Goal: Transaction & Acquisition: Purchase product/service

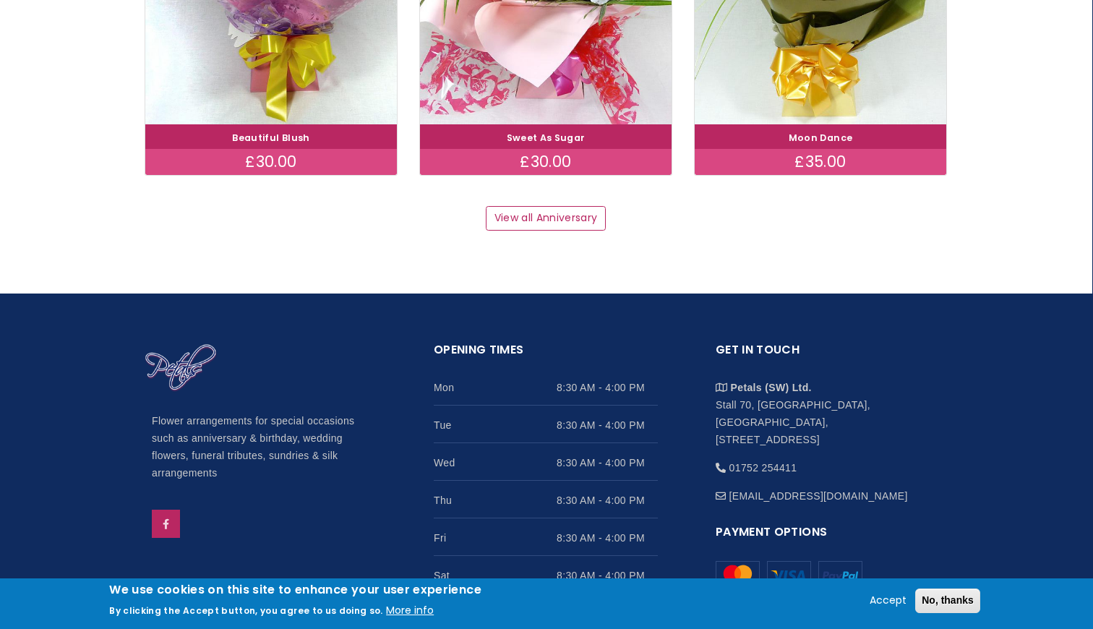
scroll to position [2130, 1]
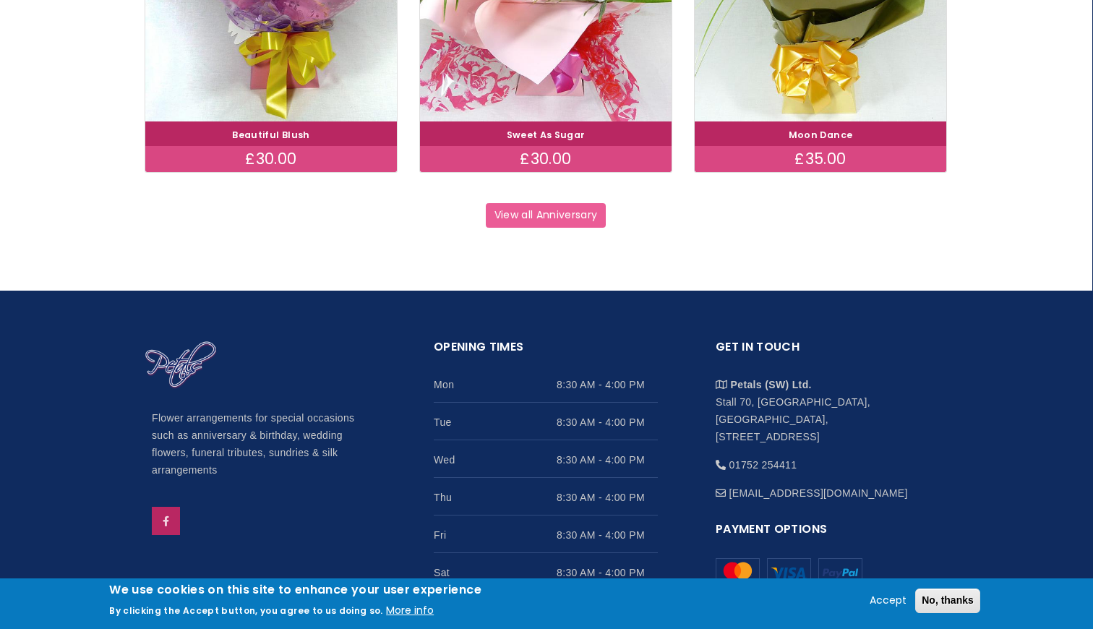
click at [548, 205] on link "View all Anniversary" at bounding box center [546, 215] width 120 height 25
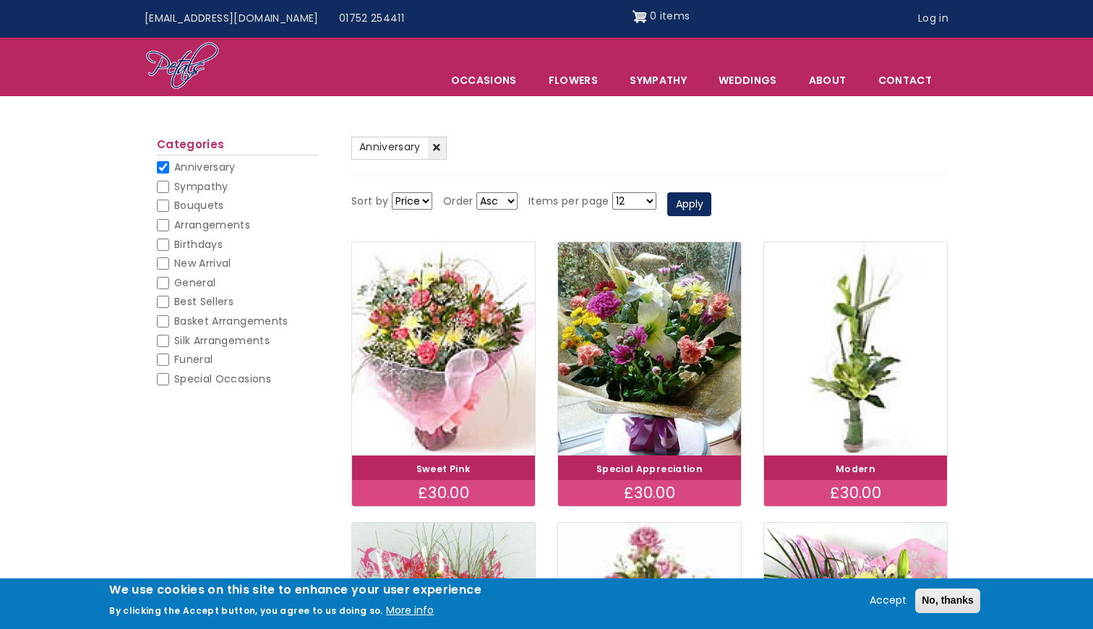
click at [169, 353] on li "Funeral Funeral" at bounding box center [237, 363] width 161 height 20
click at [166, 354] on input "Funeral" at bounding box center [163, 360] width 12 height 12
checkbox input "false"
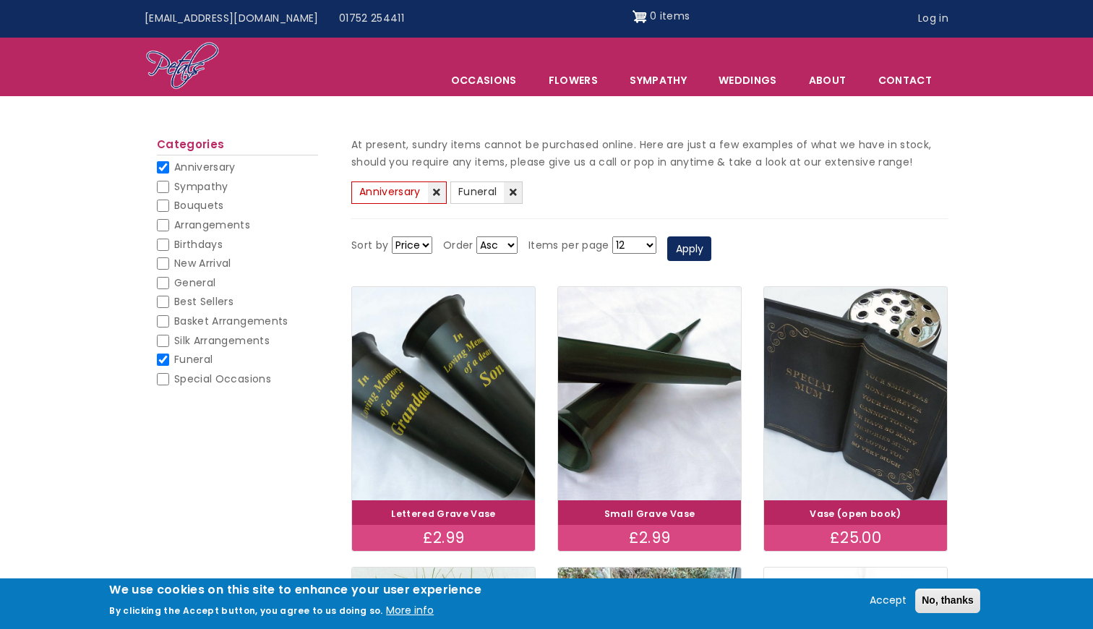
click at [440, 192] on link "(-) Anniversary" at bounding box center [398, 192] width 95 height 23
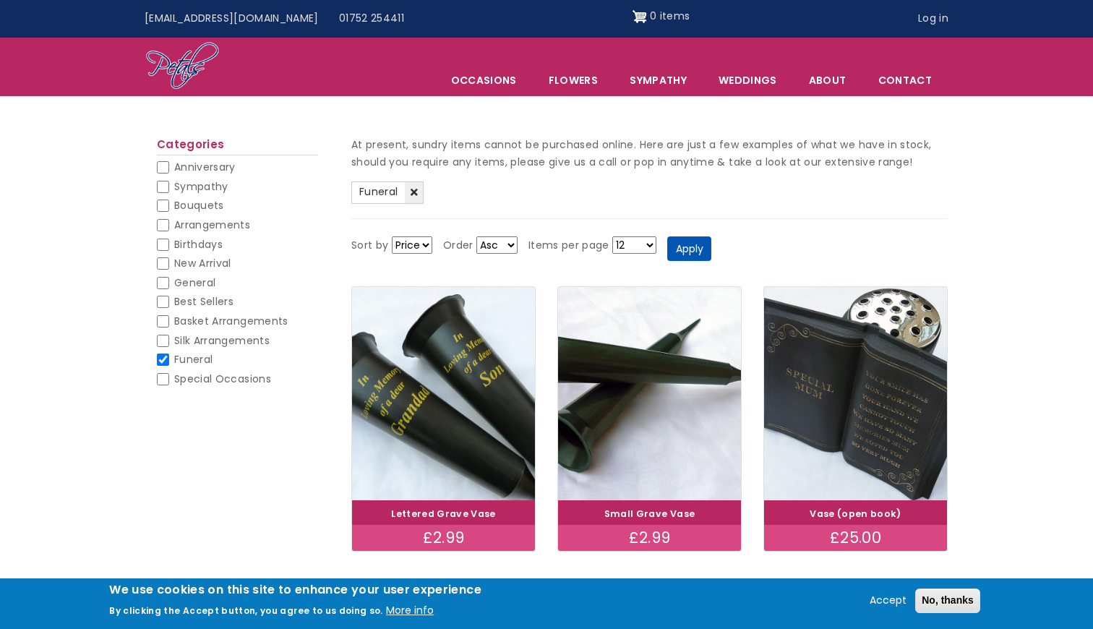
click at [685, 247] on button "Apply" at bounding box center [689, 248] width 44 height 25
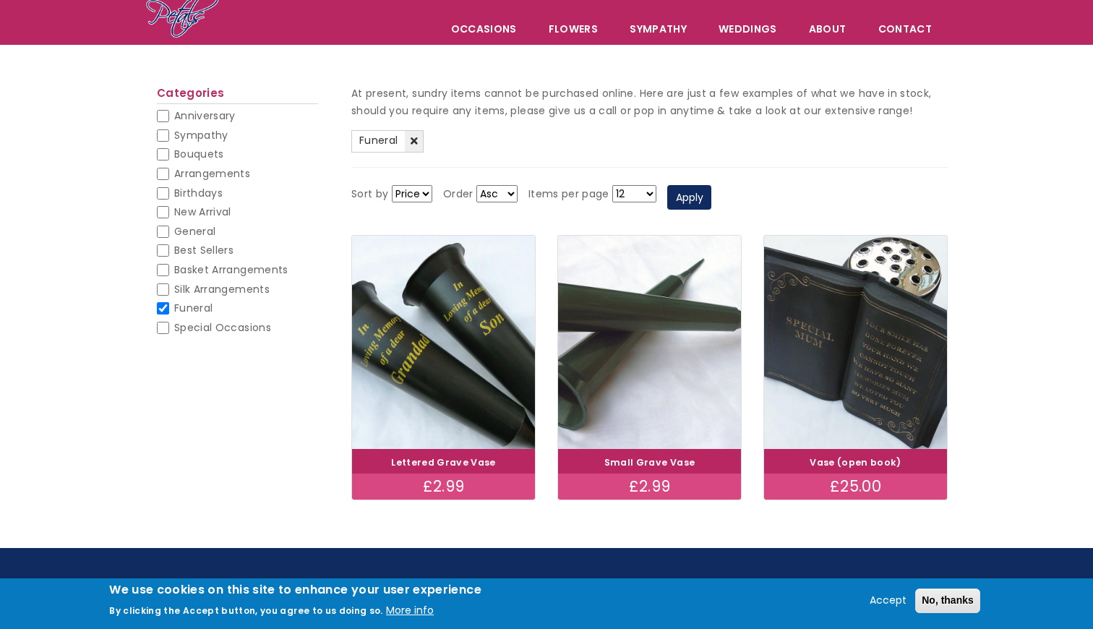
scroll to position [77, 0]
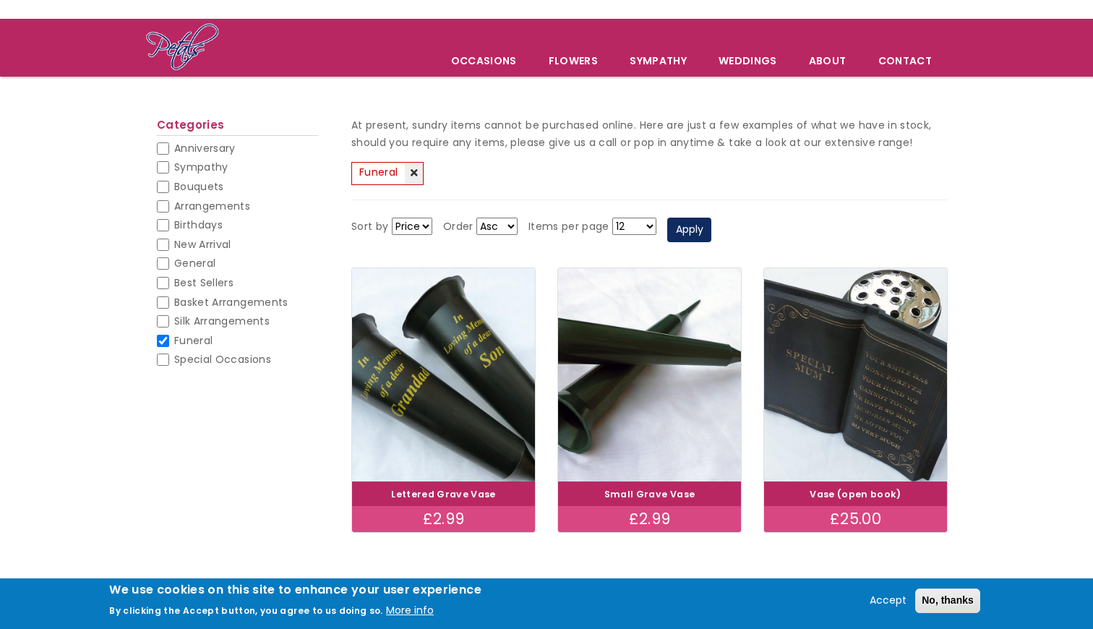
click at [416, 169] on link "(-) Funeral" at bounding box center [387, 173] width 72 height 23
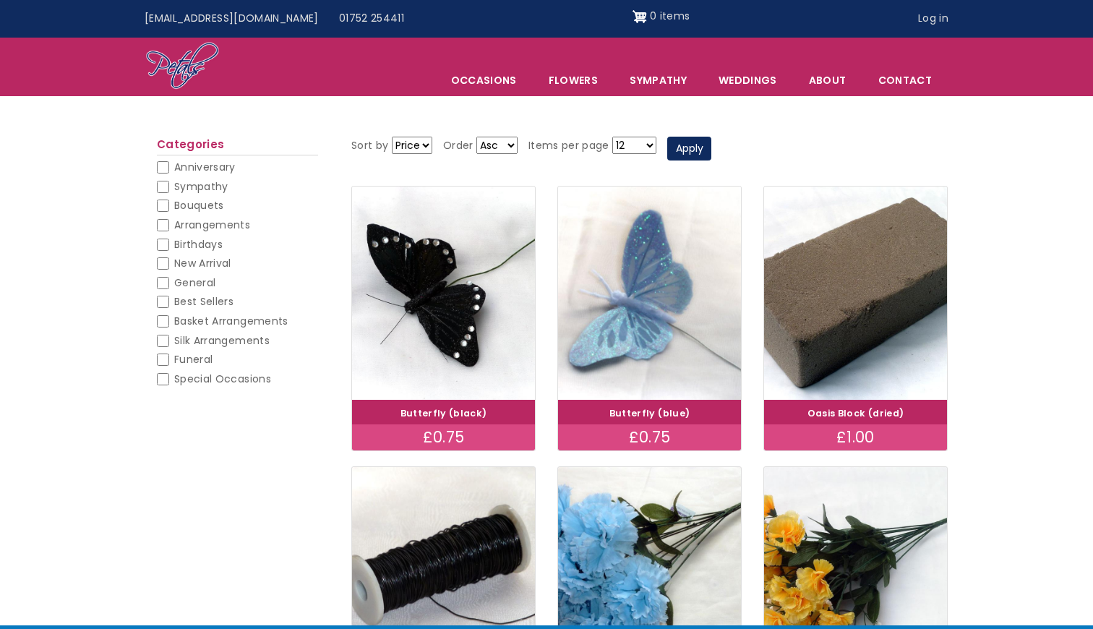
click at [416, 169] on div "Sort by Price Title Order Asc Desc Items per page 12 18 24 30 - All - Apply" at bounding box center [649, 149] width 596 height 45
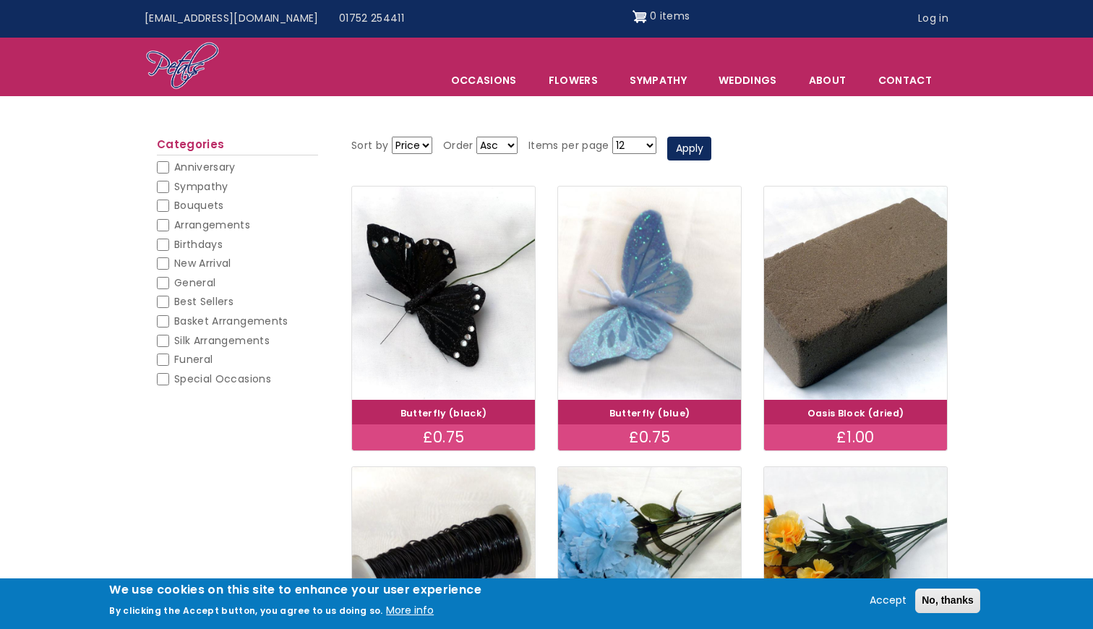
click at [168, 354] on input "Funeral" at bounding box center [163, 360] width 12 height 12
checkbox input "false"
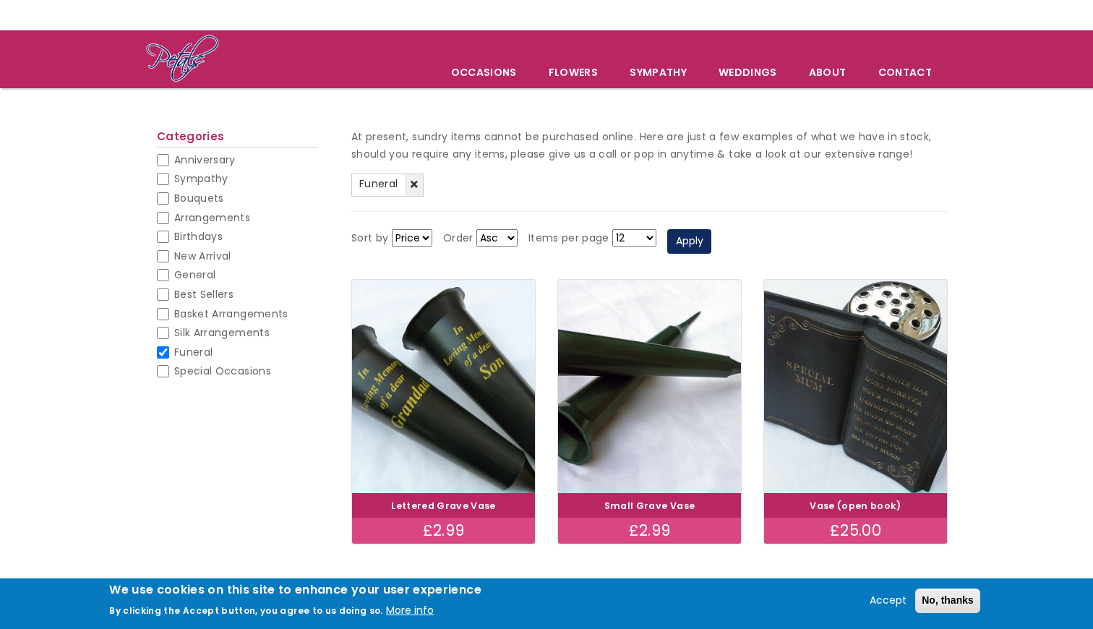
scroll to position [67, 0]
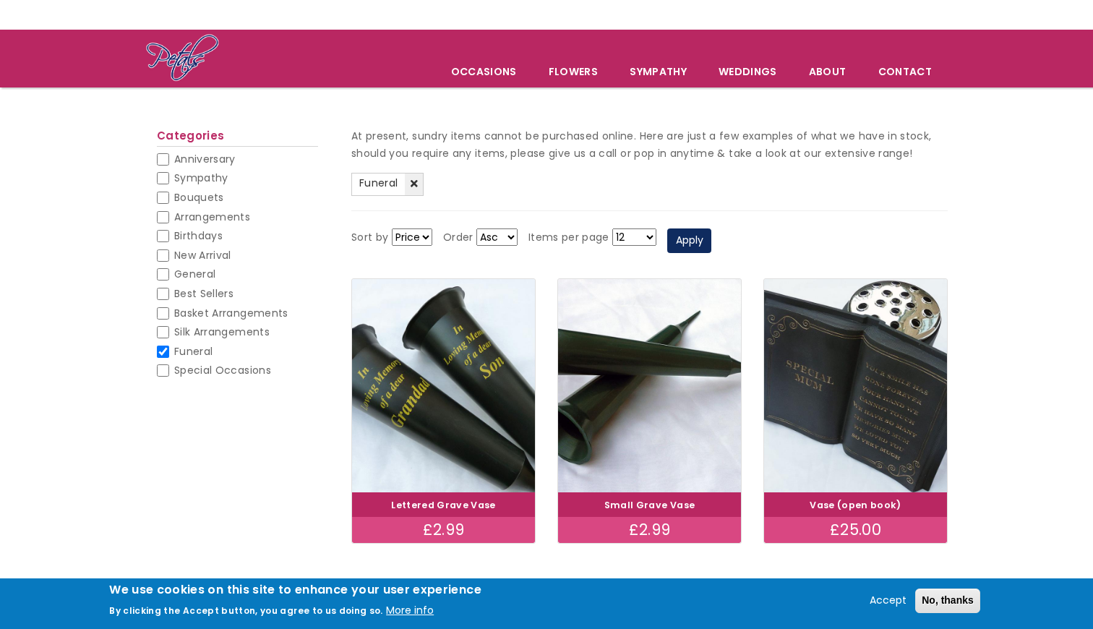
click at [165, 173] on input "Sympathy" at bounding box center [163, 178] width 12 height 12
checkbox input "false"
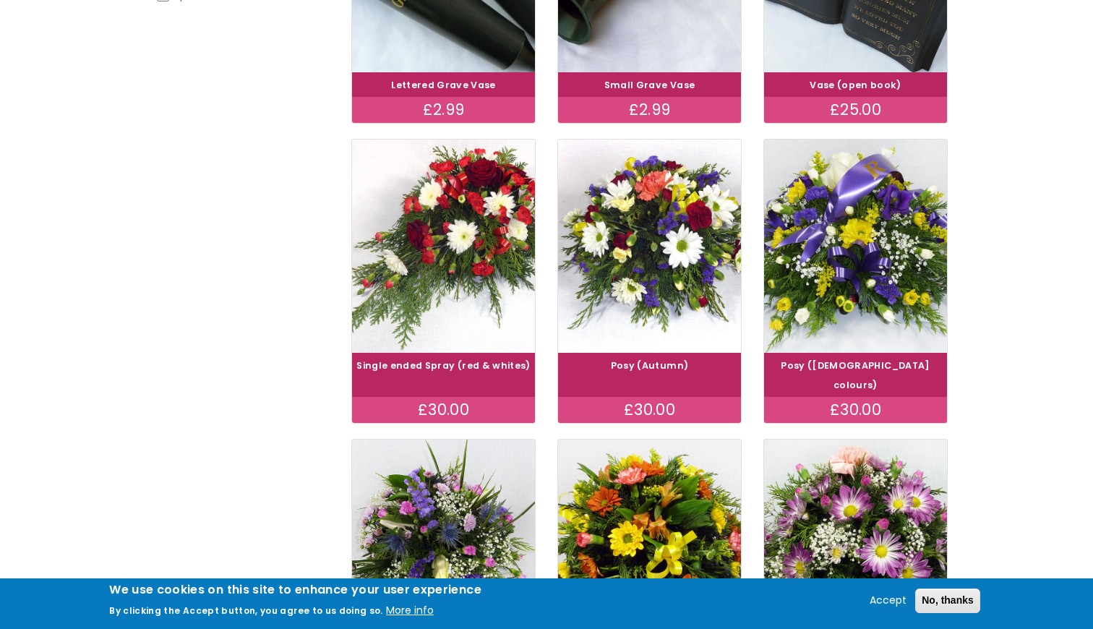
scroll to position [449, 1]
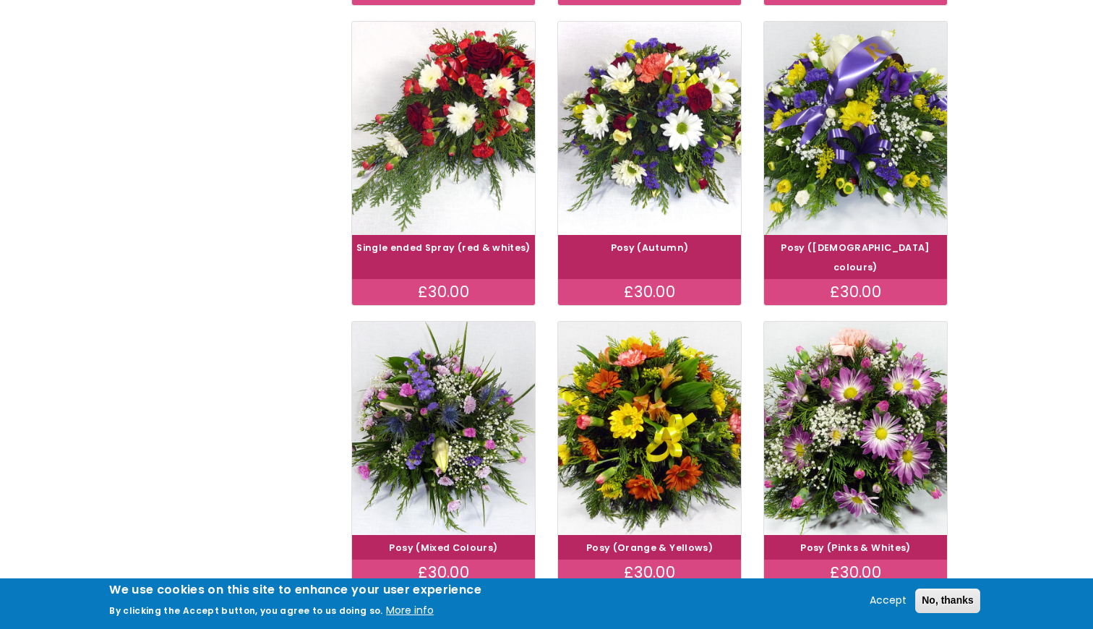
click at [257, 358] on div "Categories Anniversary Anniversary Sympathy (-) Sympathy Bouquets Bouquets Arra…" at bounding box center [237, 270] width 206 height 1291
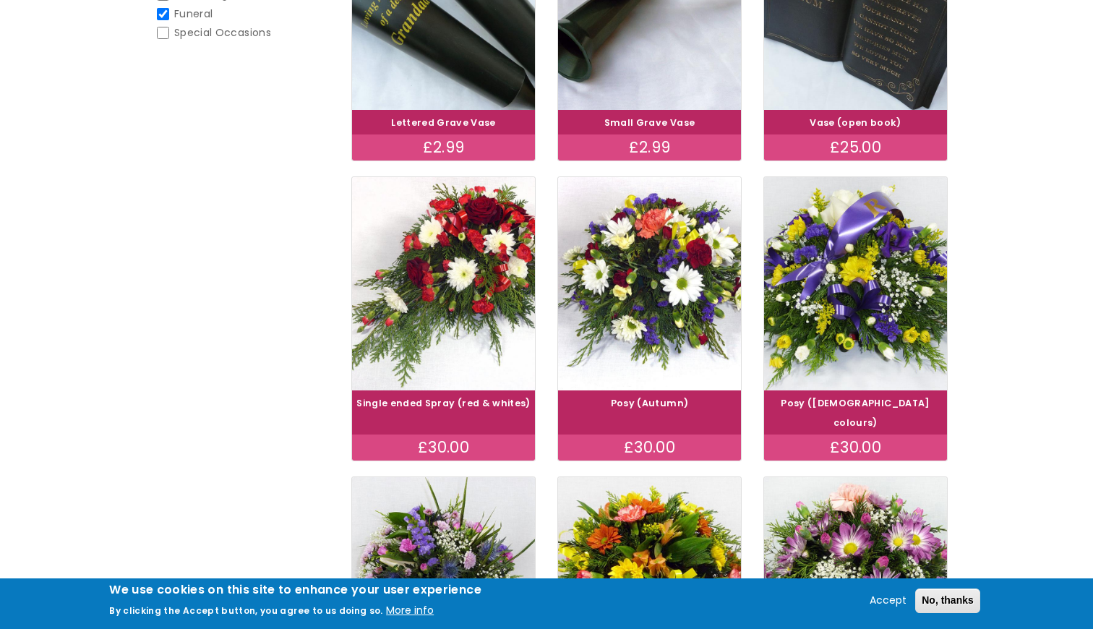
scroll to position [424, 0]
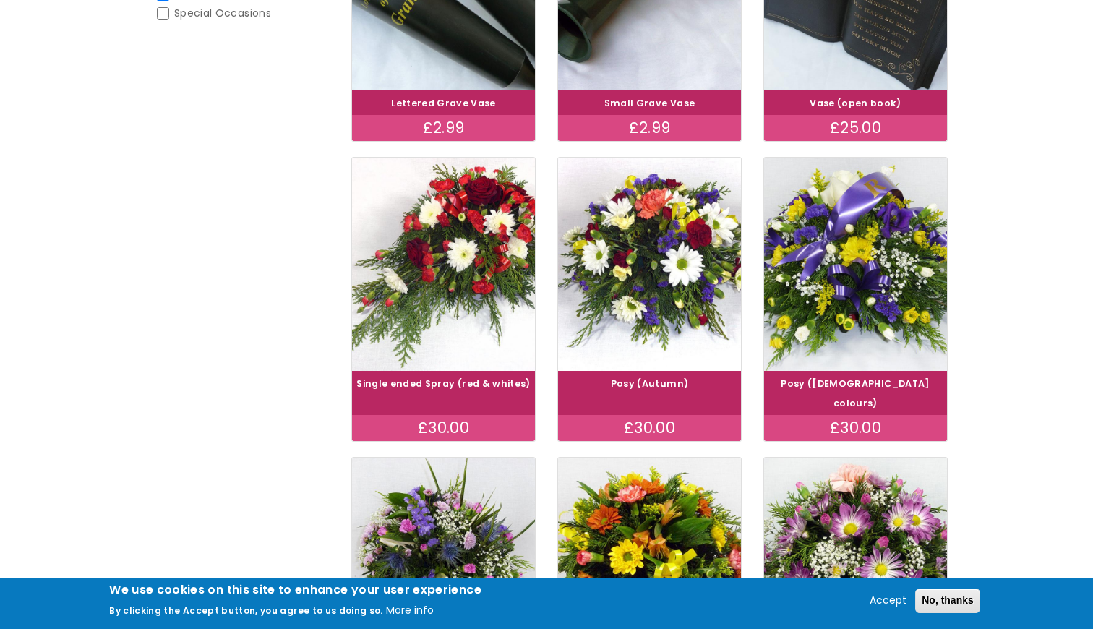
click at [706, 429] on div "Single ended Spray (red & whites) £30.00 Posy (Autumn) £30.00 Posy ([DEMOGRAPHI…" at bounding box center [650, 307] width 618 height 300
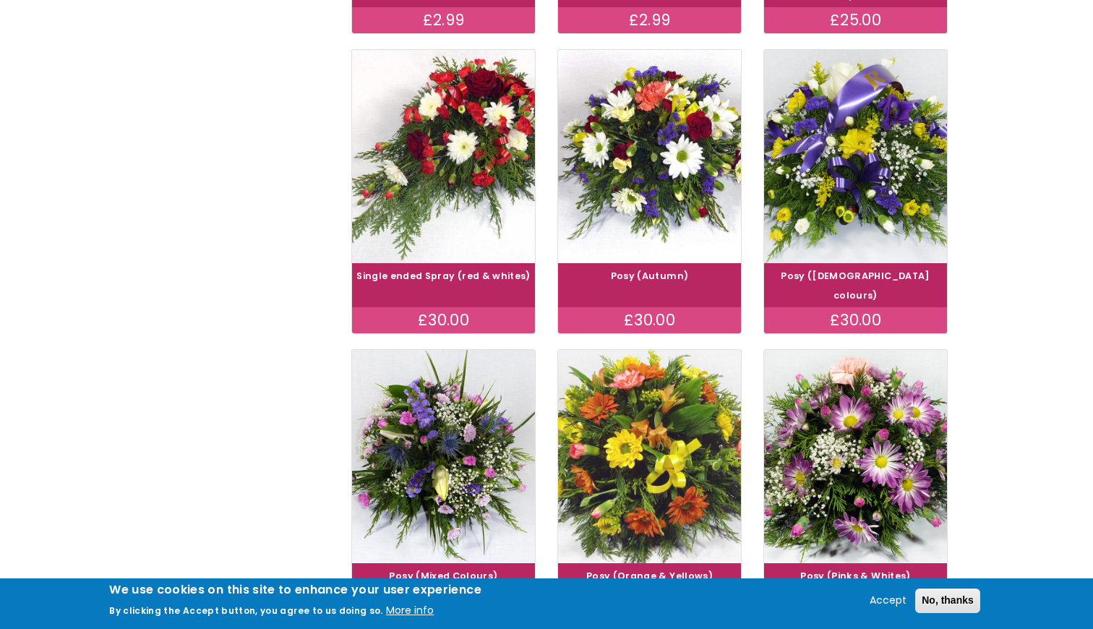
scroll to position [530, 0]
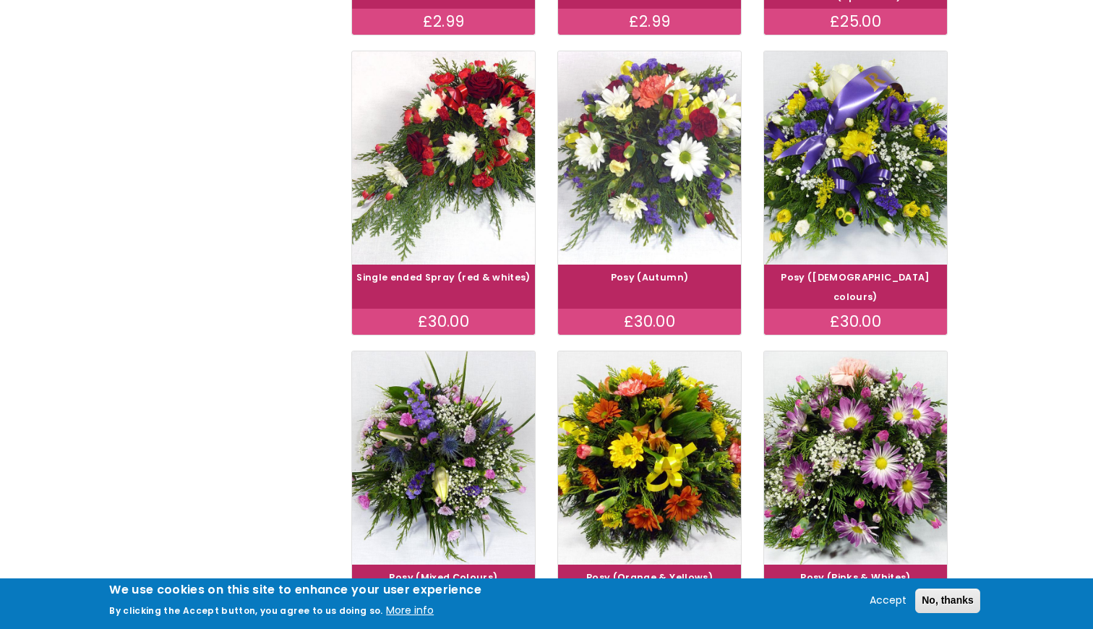
click at [656, 166] on img at bounding box center [649, 158] width 205 height 238
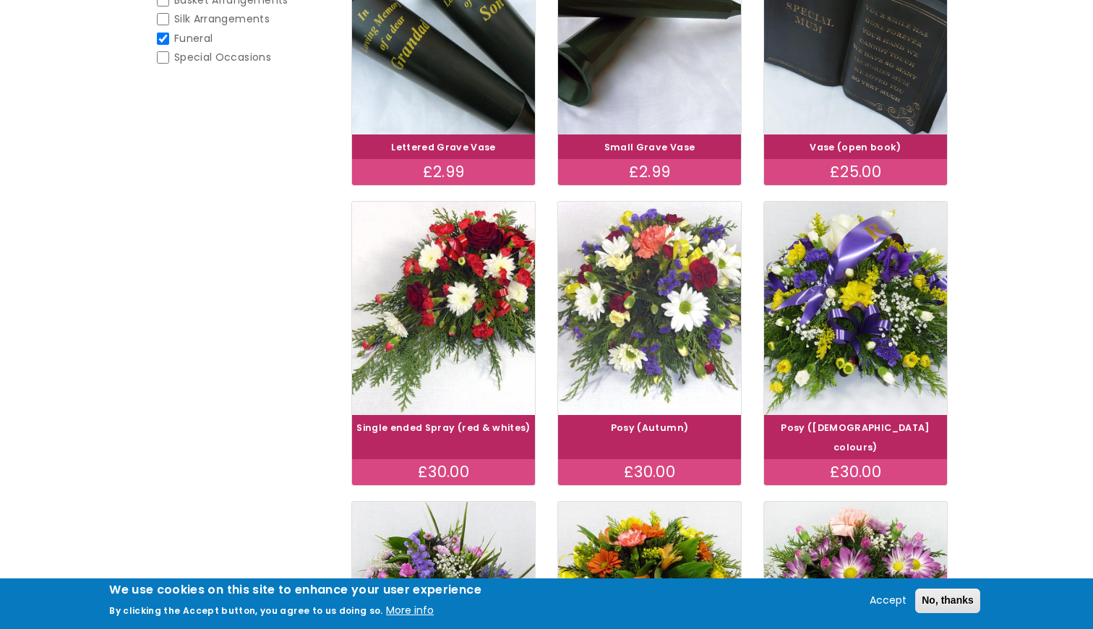
scroll to position [495, 0]
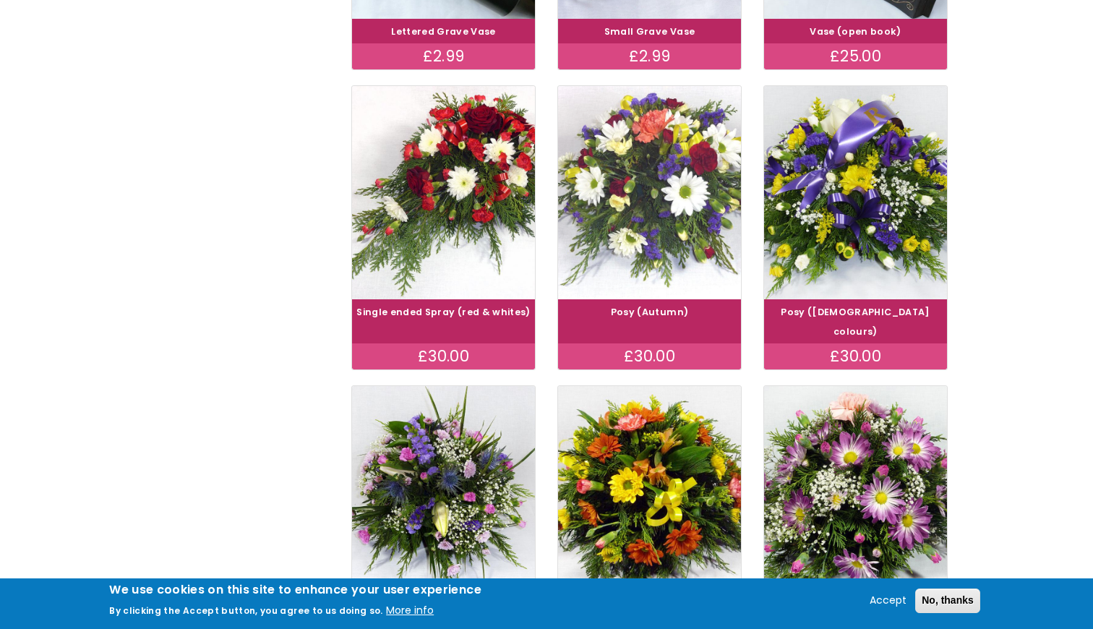
click at [636, 202] on img at bounding box center [649, 193] width 205 height 238
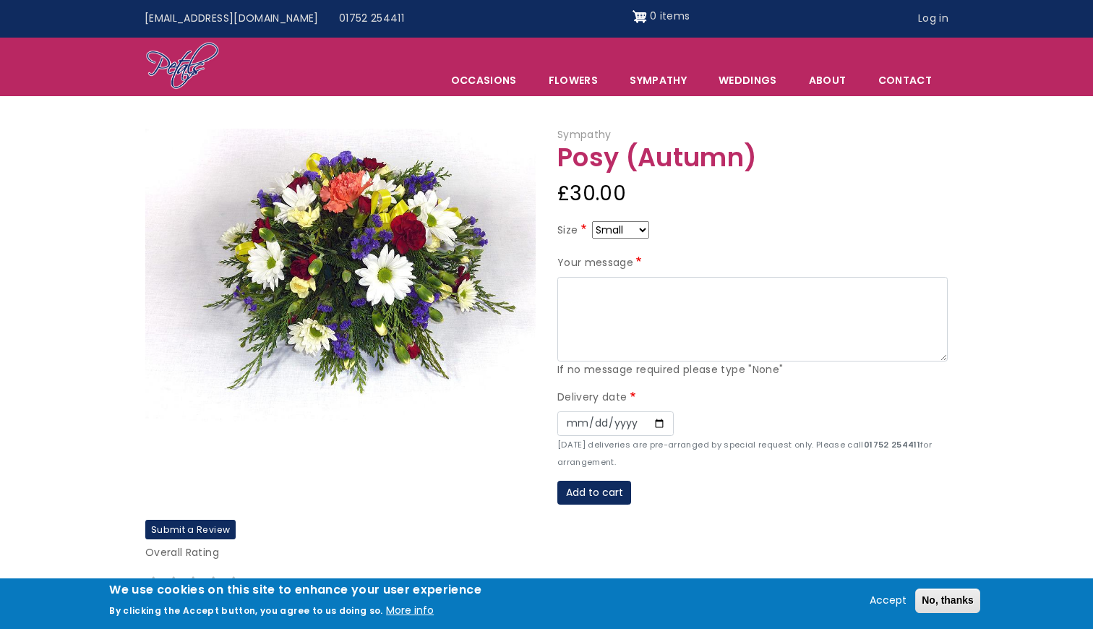
click at [633, 229] on select "Small Medium Large" at bounding box center [620, 229] width 57 height 17
select select "9"
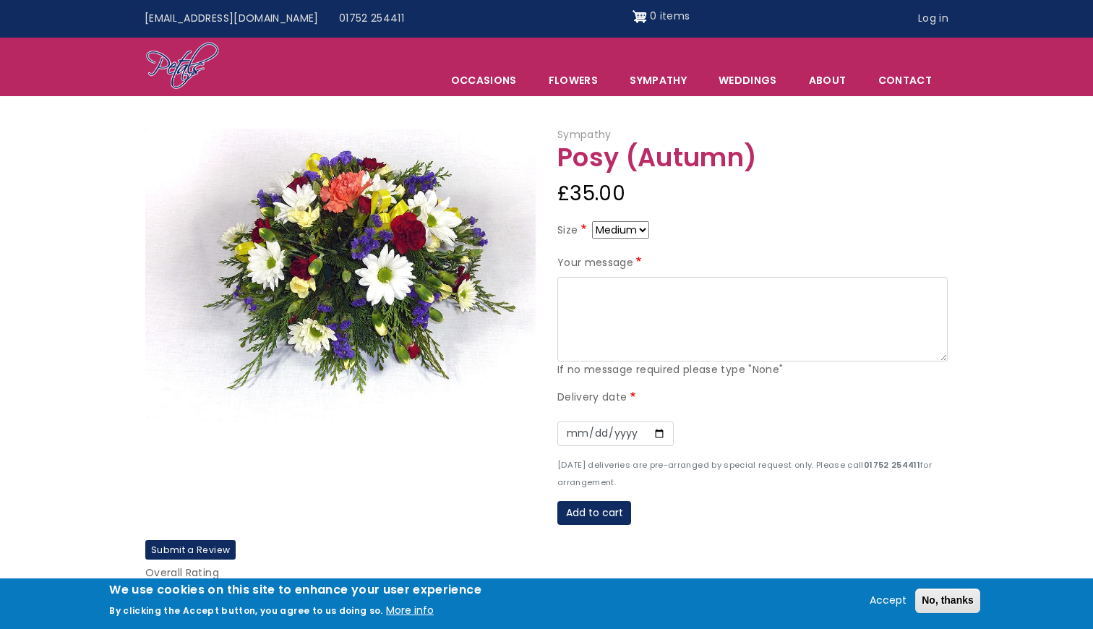
scroll to position [6, 0]
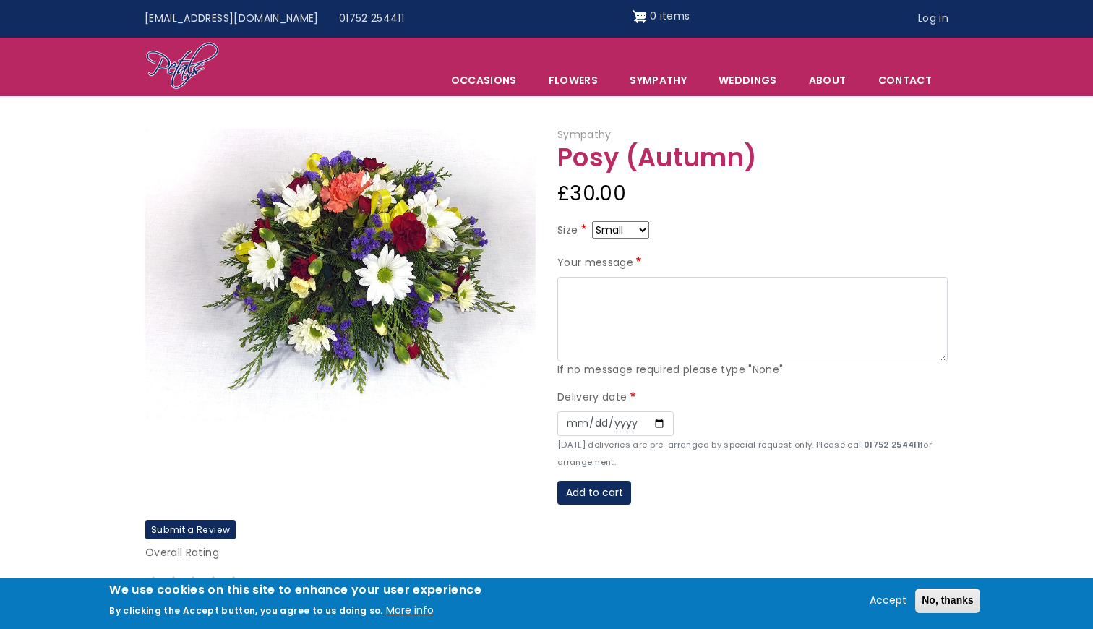
click at [724, 248] on form "Size Small Medium Large Your message If no message required please type "None" …" at bounding box center [752, 362] width 390 height 283
select select "10"
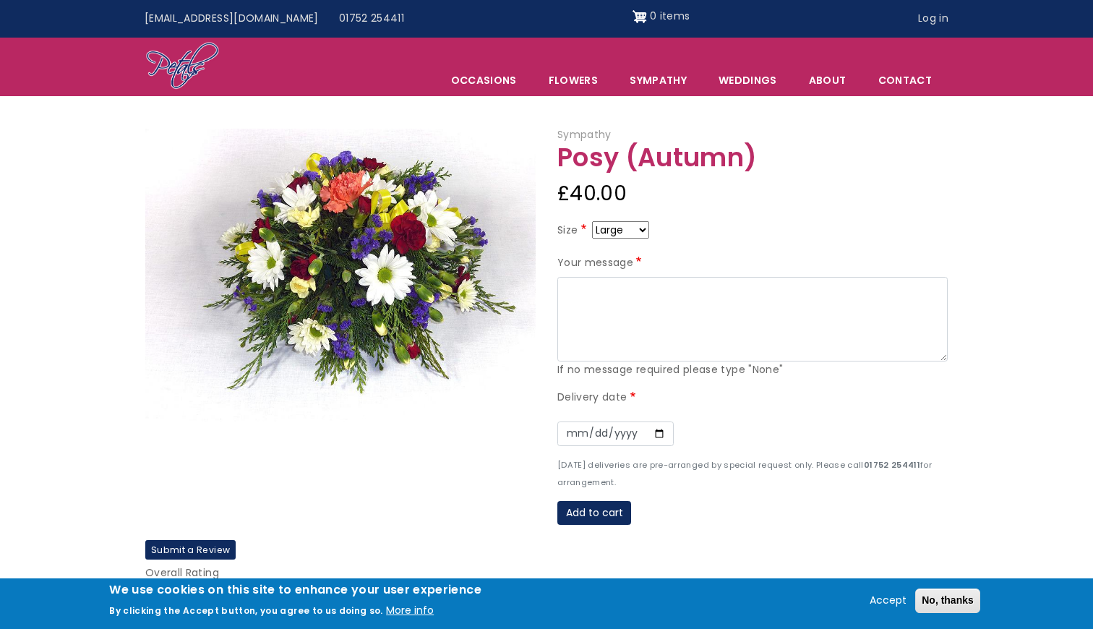
click at [632, 228] on select "Small Medium Large" at bounding box center [620, 229] width 57 height 17
select select "9"
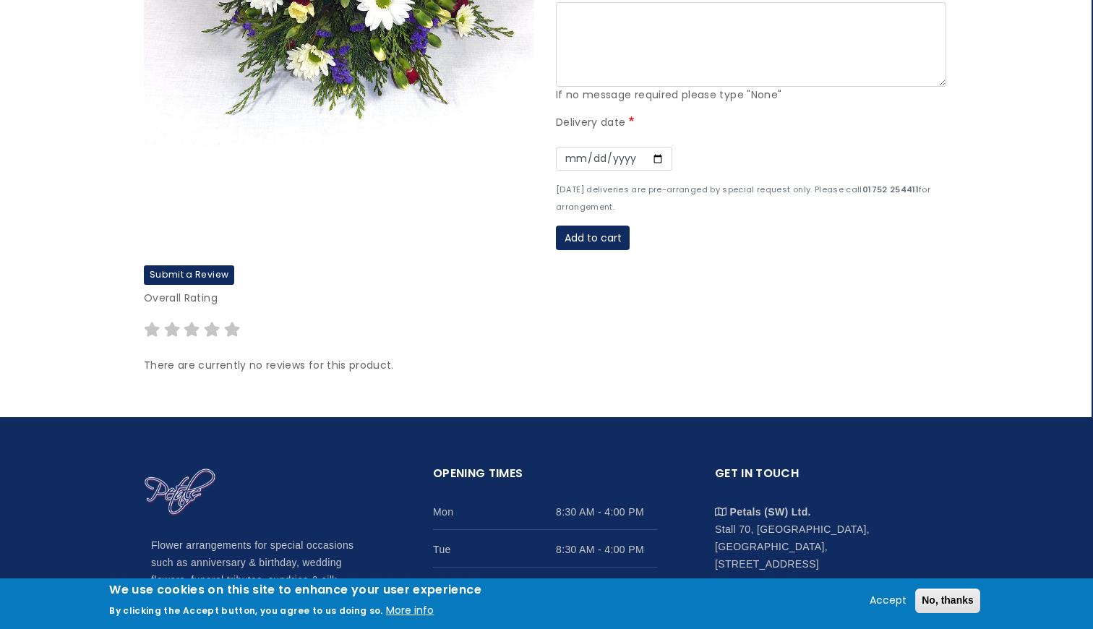
scroll to position [334, 1]
